Goal: Task Accomplishment & Management: Manage account settings

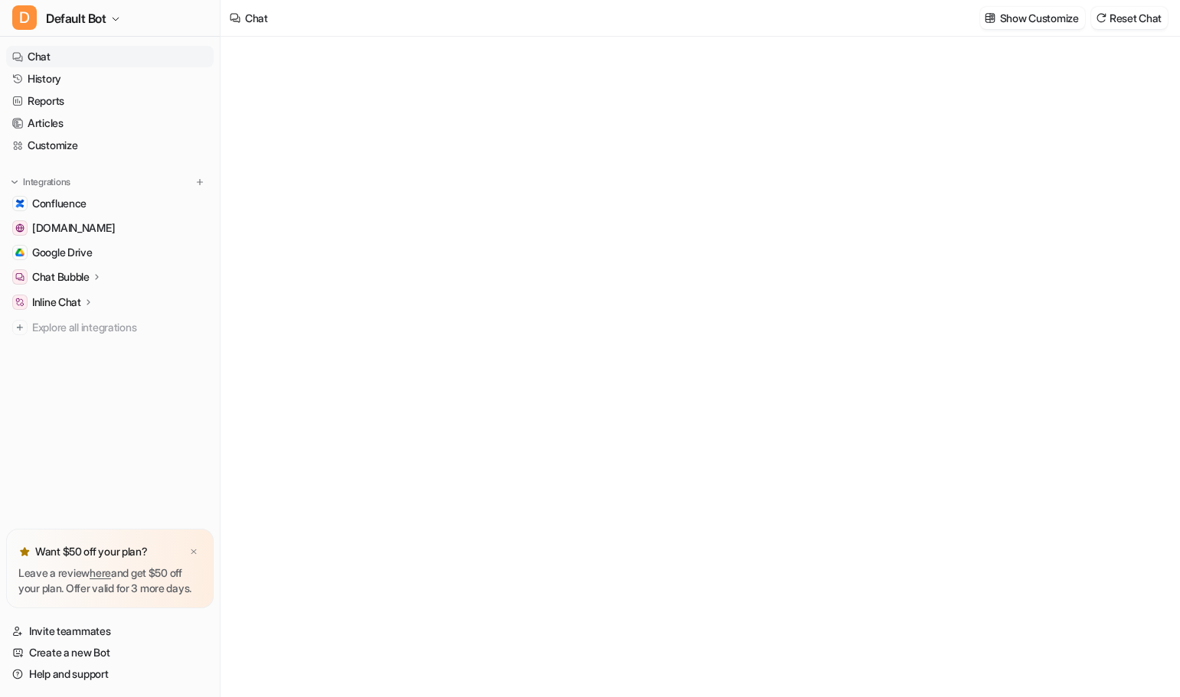
type textarea "**********"
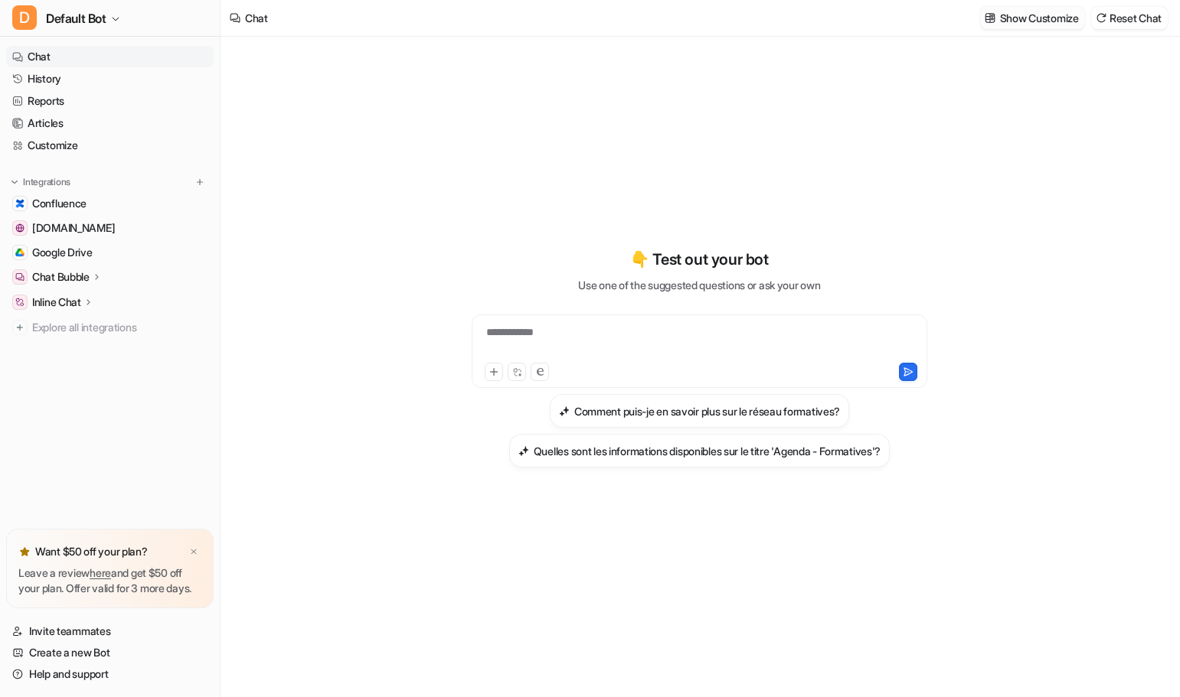
click at [1046, 22] on p "Show Customize" at bounding box center [1039, 18] width 79 height 16
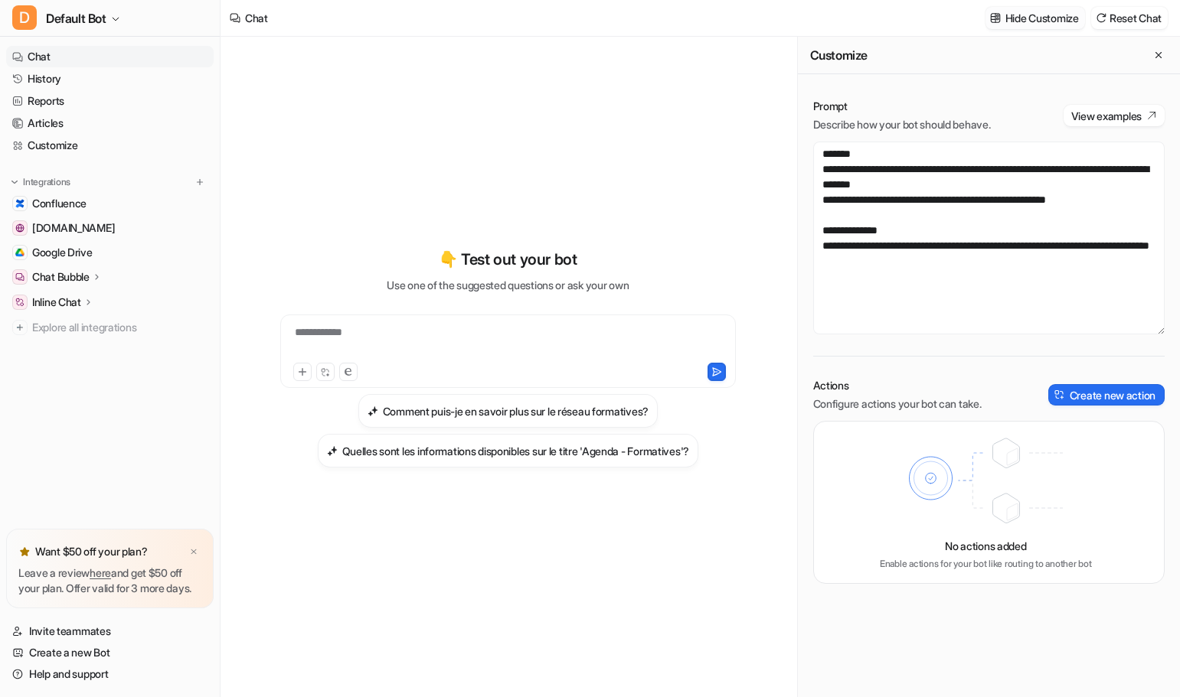
click at [1046, 22] on p "Hide Customize" at bounding box center [1041, 18] width 73 height 16
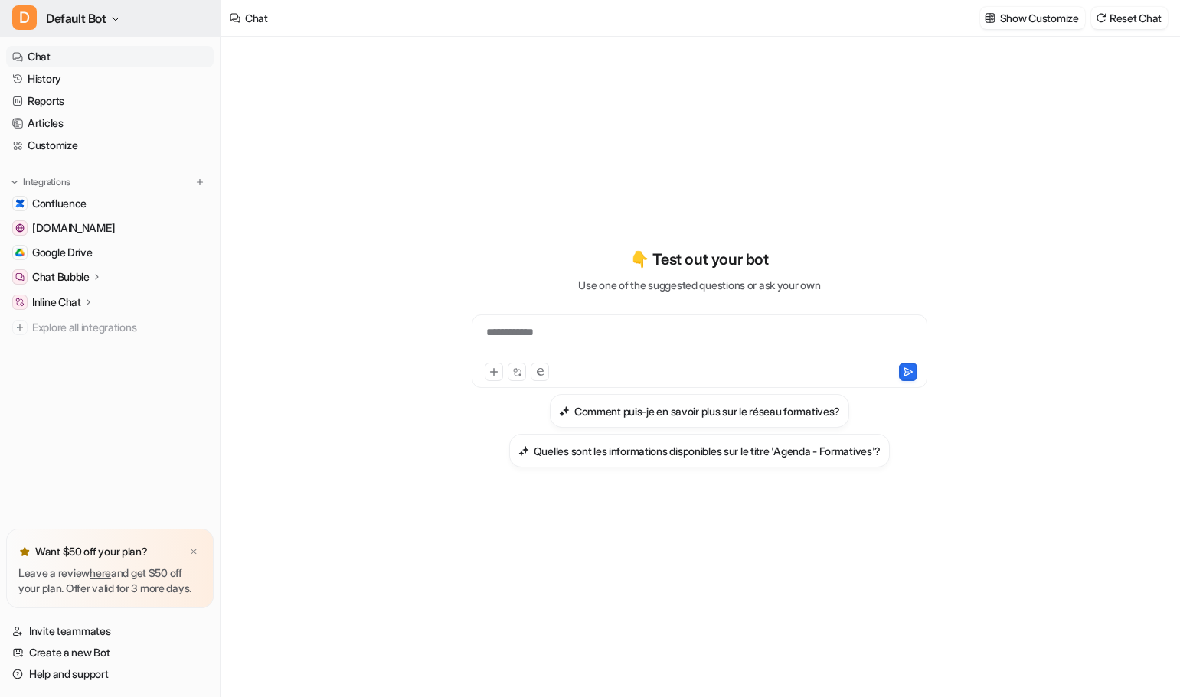
click at [123, 16] on button "D Default Bot" at bounding box center [110, 18] width 220 height 37
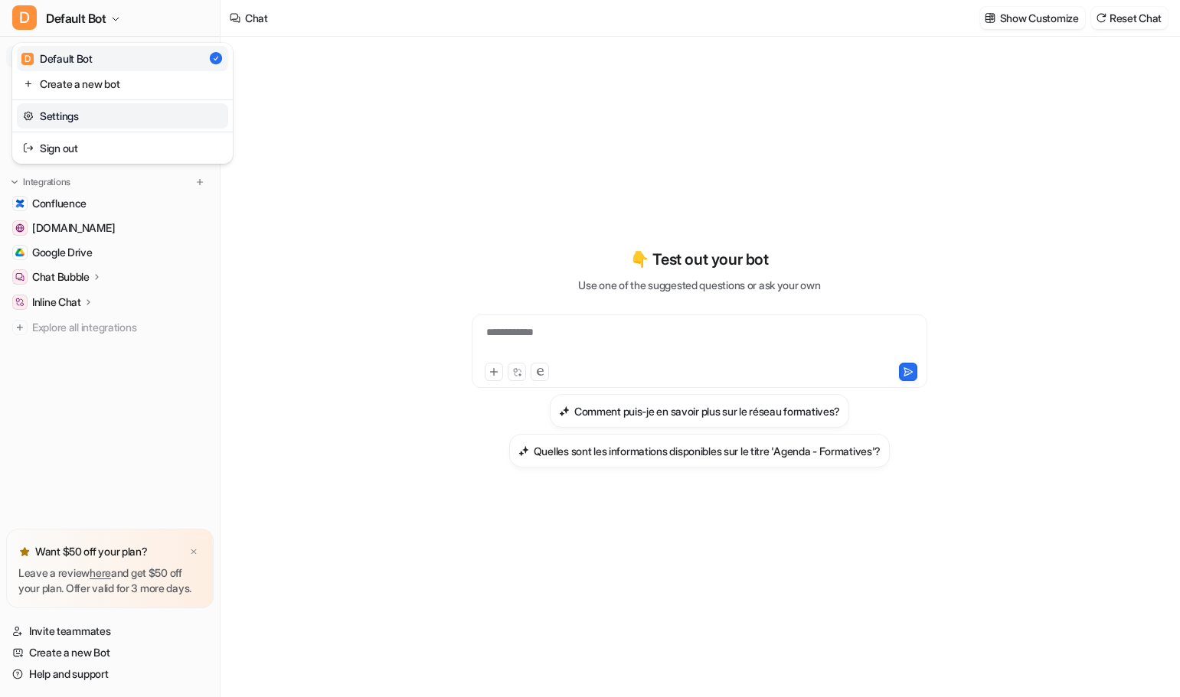
click at [106, 111] on link "Settings" at bounding box center [122, 115] width 211 height 25
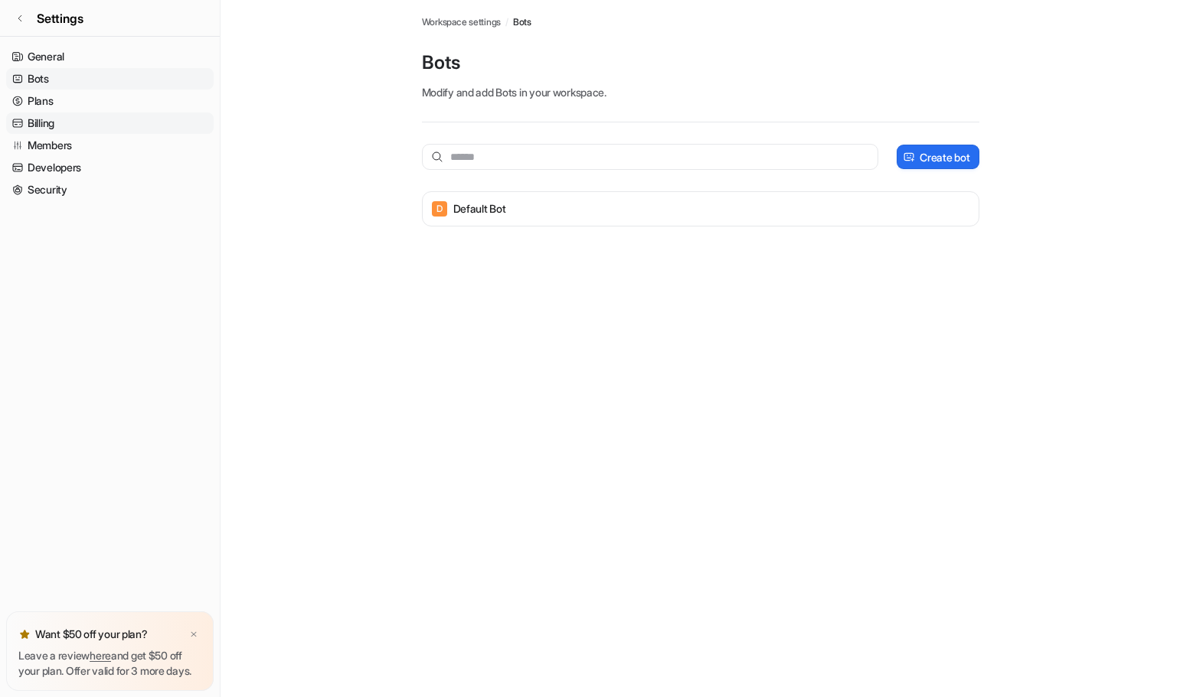
click at [96, 125] on link "Billing" at bounding box center [109, 123] width 207 height 21
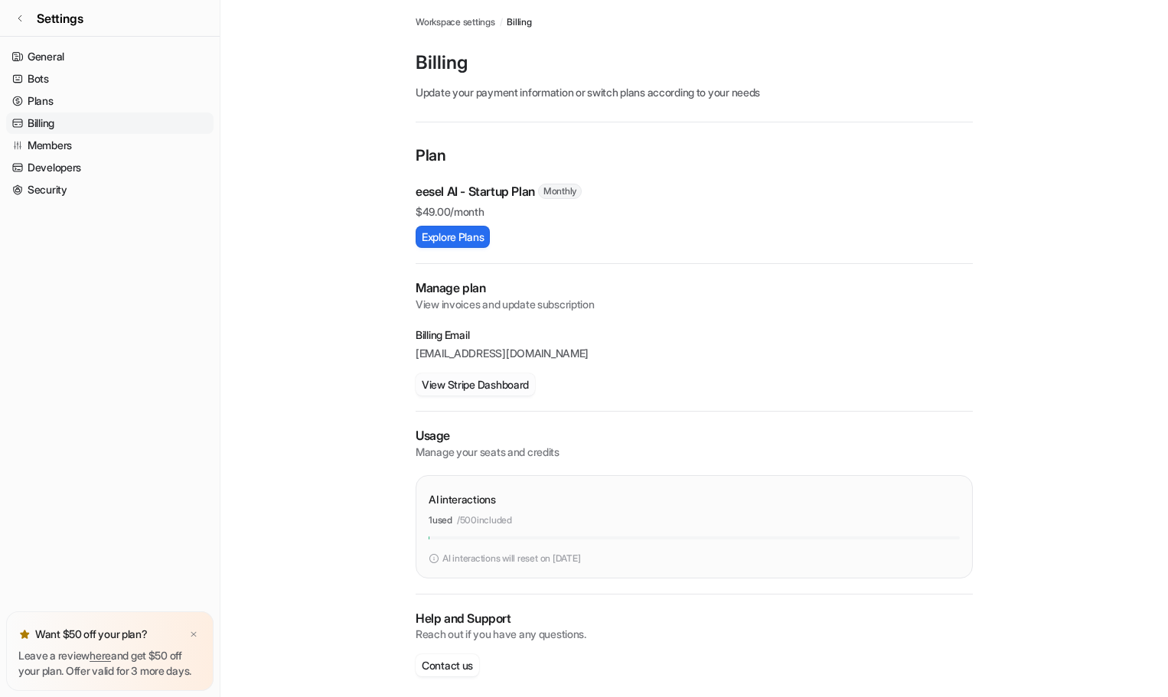
click at [470, 386] on button "View Stripe Dashboard" at bounding box center [475, 385] width 119 height 22
